Goal: Navigation & Orientation: Find specific page/section

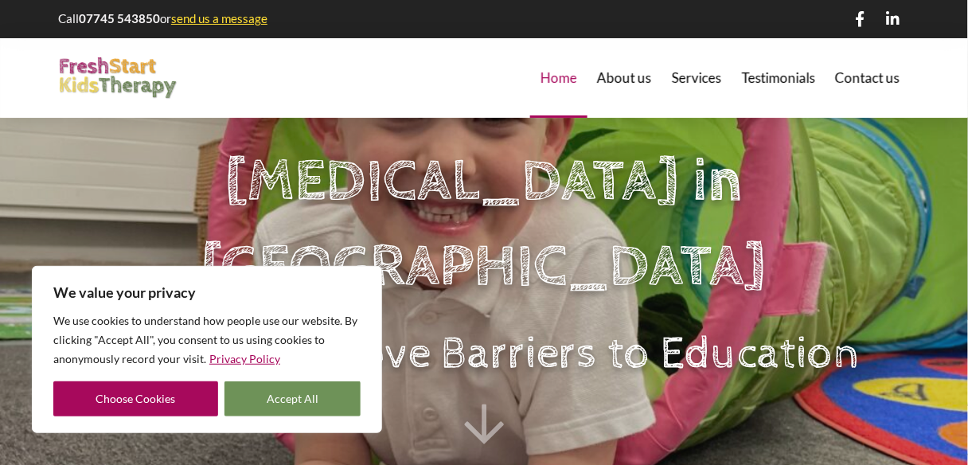
click at [287, 402] on button "Accept All" at bounding box center [293, 398] width 137 height 35
checkbox input "true"
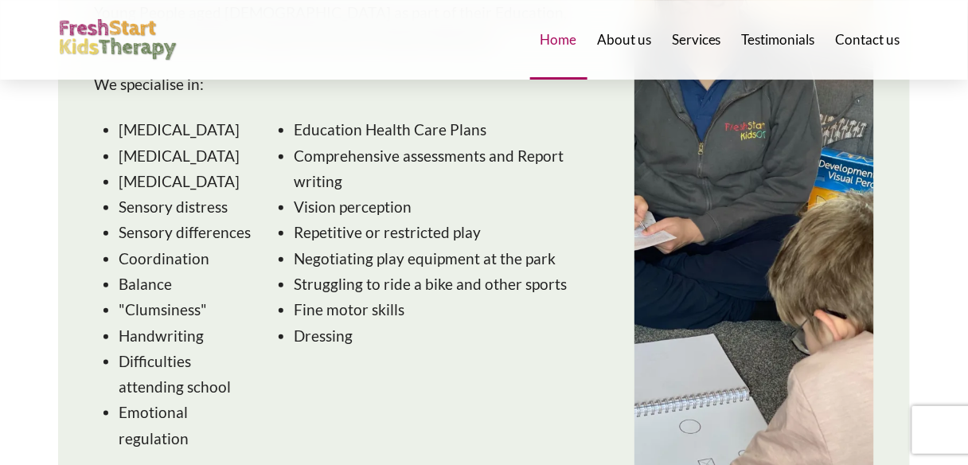
scroll to position [1728, 0]
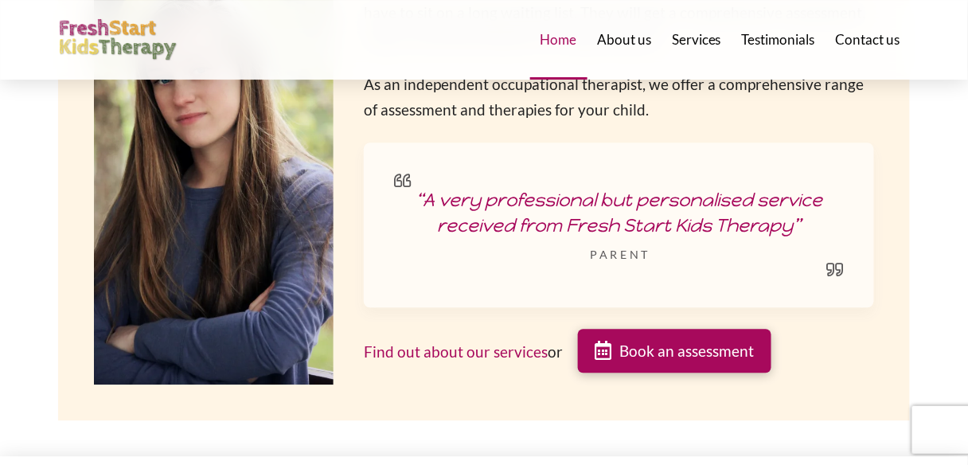
scroll to position [2234, 0]
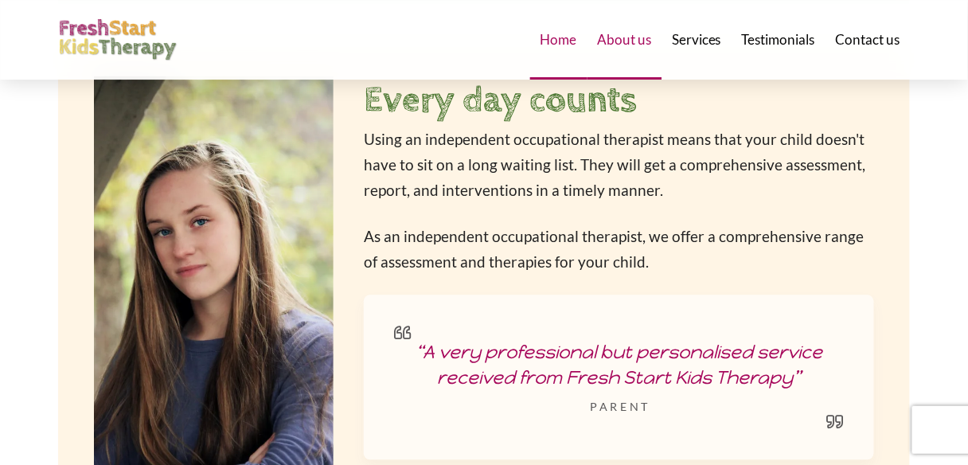
click at [631, 41] on span "About us" at bounding box center [624, 40] width 54 height 14
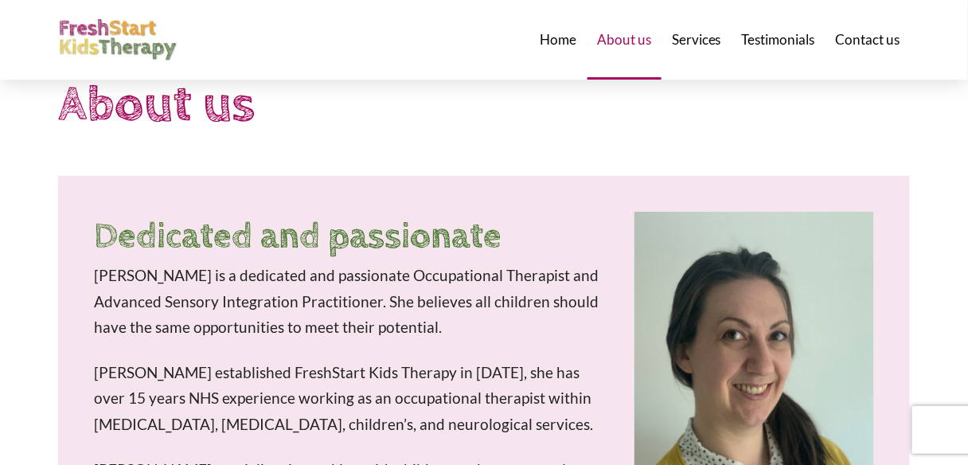
scroll to position [62, 0]
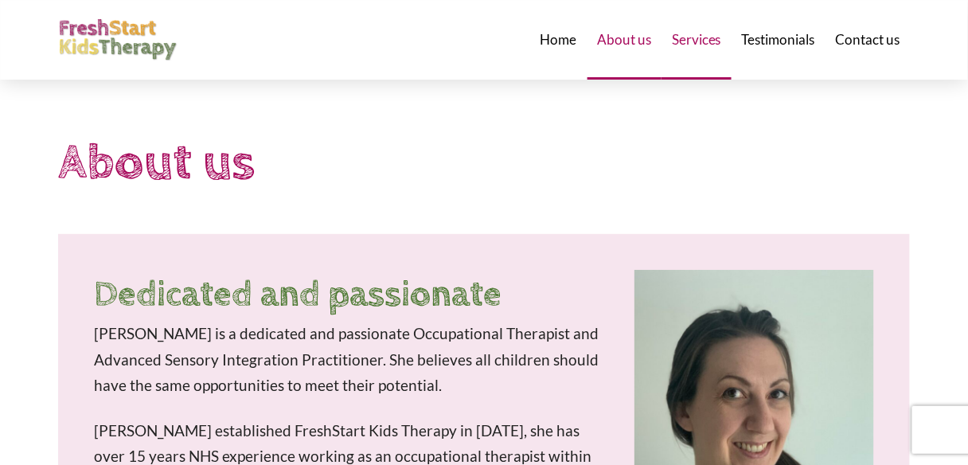
click at [716, 35] on span "Services" at bounding box center [696, 40] width 49 height 14
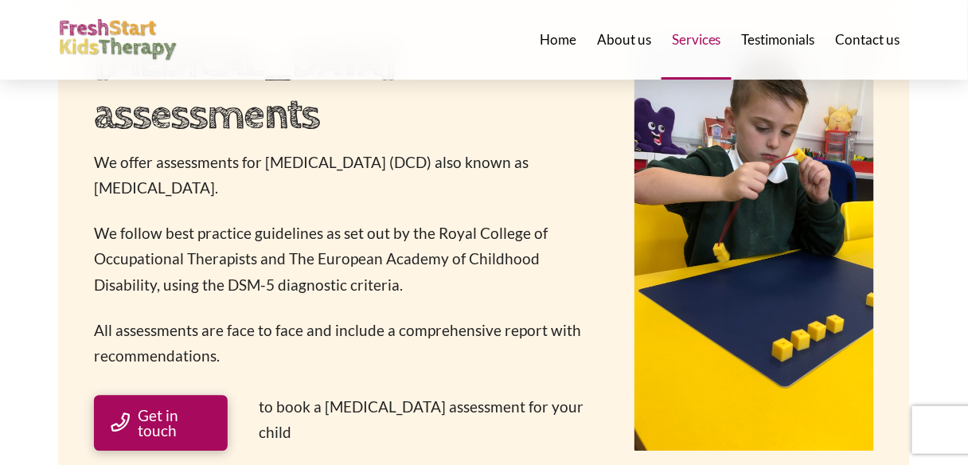
scroll to position [849, 0]
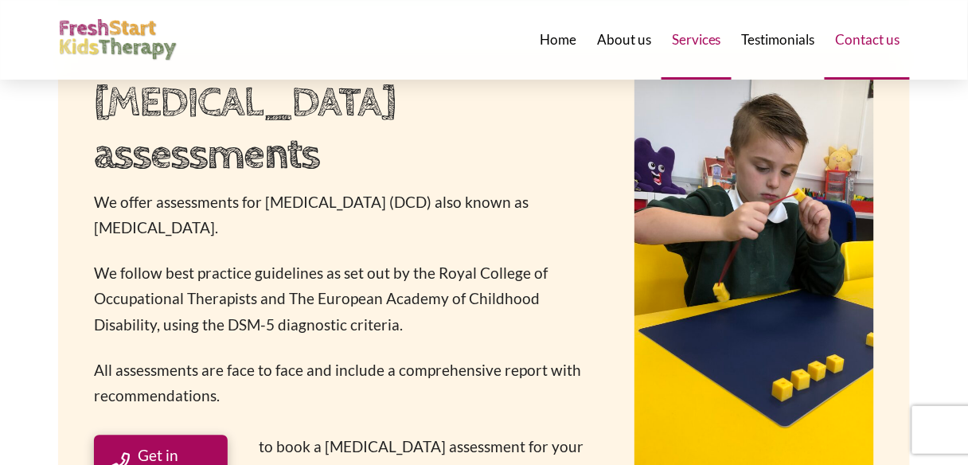
click at [873, 45] on span "Contact us" at bounding box center [867, 40] width 64 height 14
